Goal: Navigation & Orientation: Find specific page/section

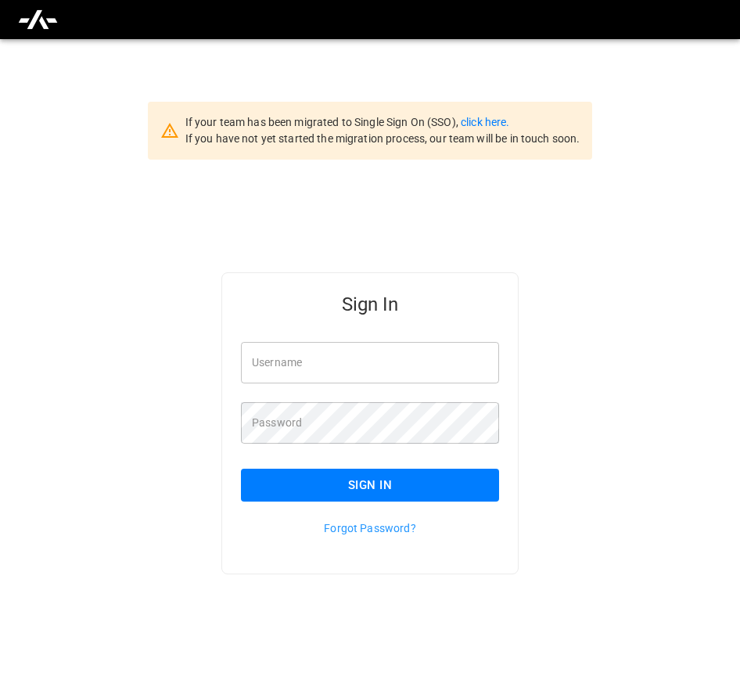
scroll to position [39, 0]
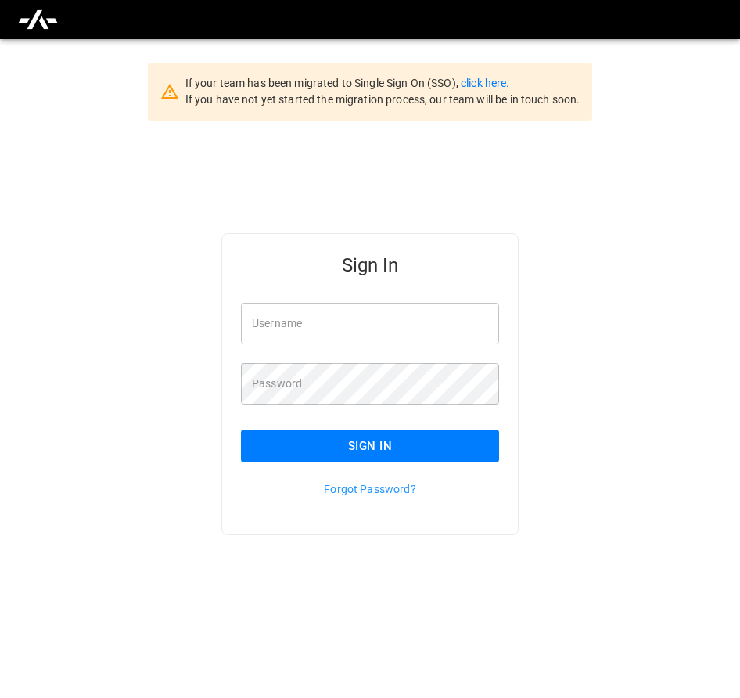
type input "**********"
click at [432, 450] on button "Sign In" at bounding box center [370, 445] width 258 height 33
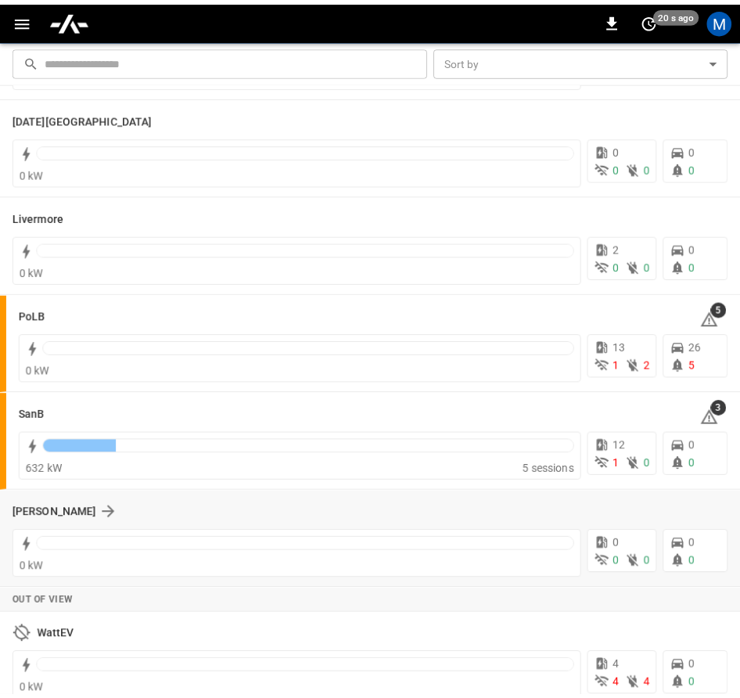
scroll to position [313, 0]
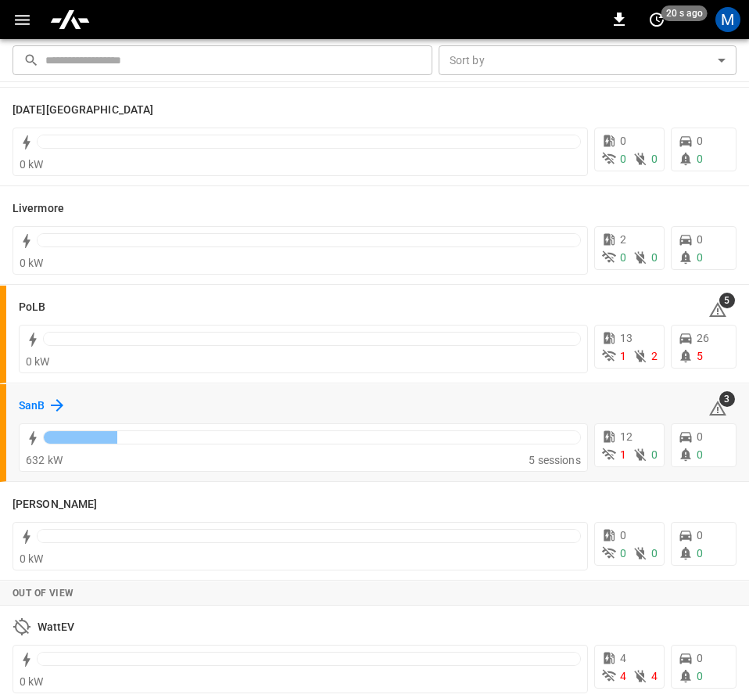
click at [56, 399] on icon at bounding box center [57, 405] width 19 height 19
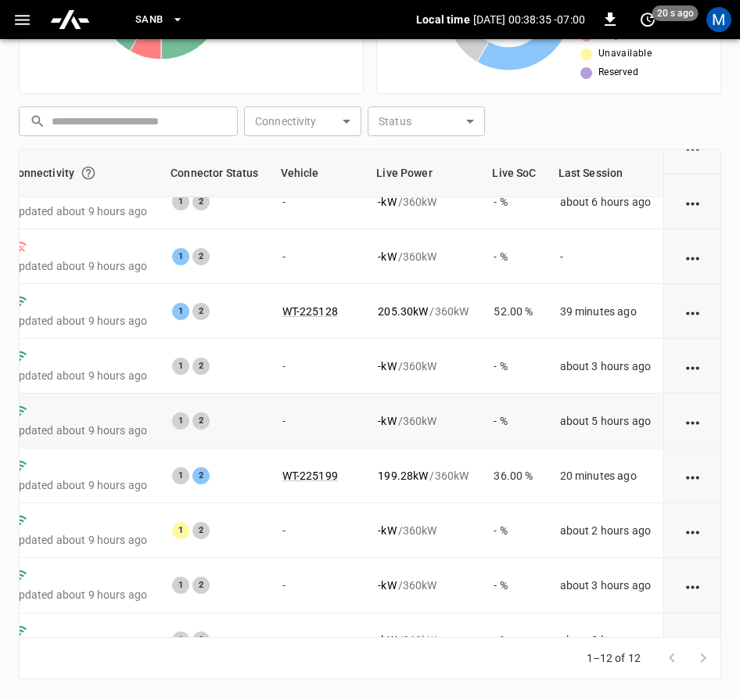
scroll to position [237, 257]
